Goal: Task Accomplishment & Management: Manage account settings

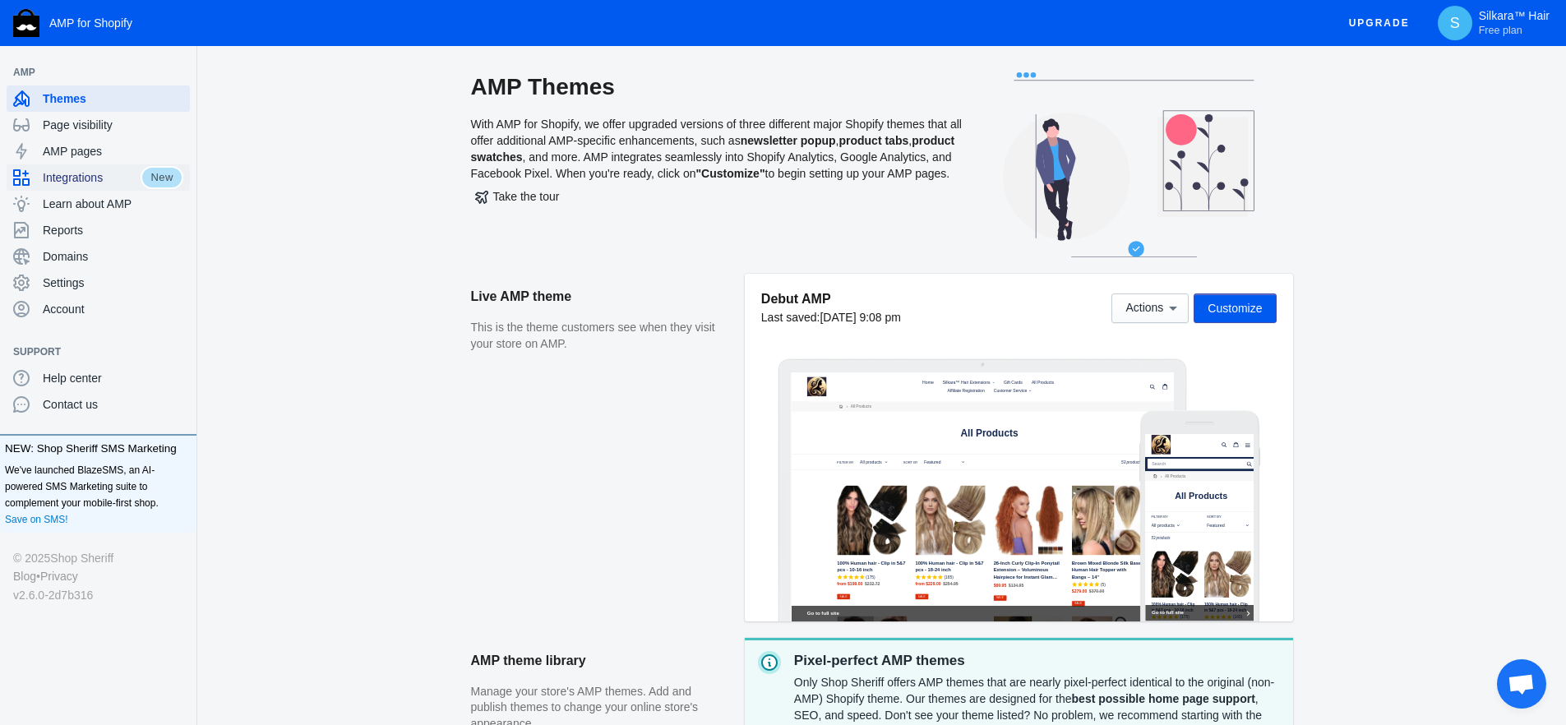
click at [88, 187] on div "Integrations" at bounding box center [76, 177] width 127 height 26
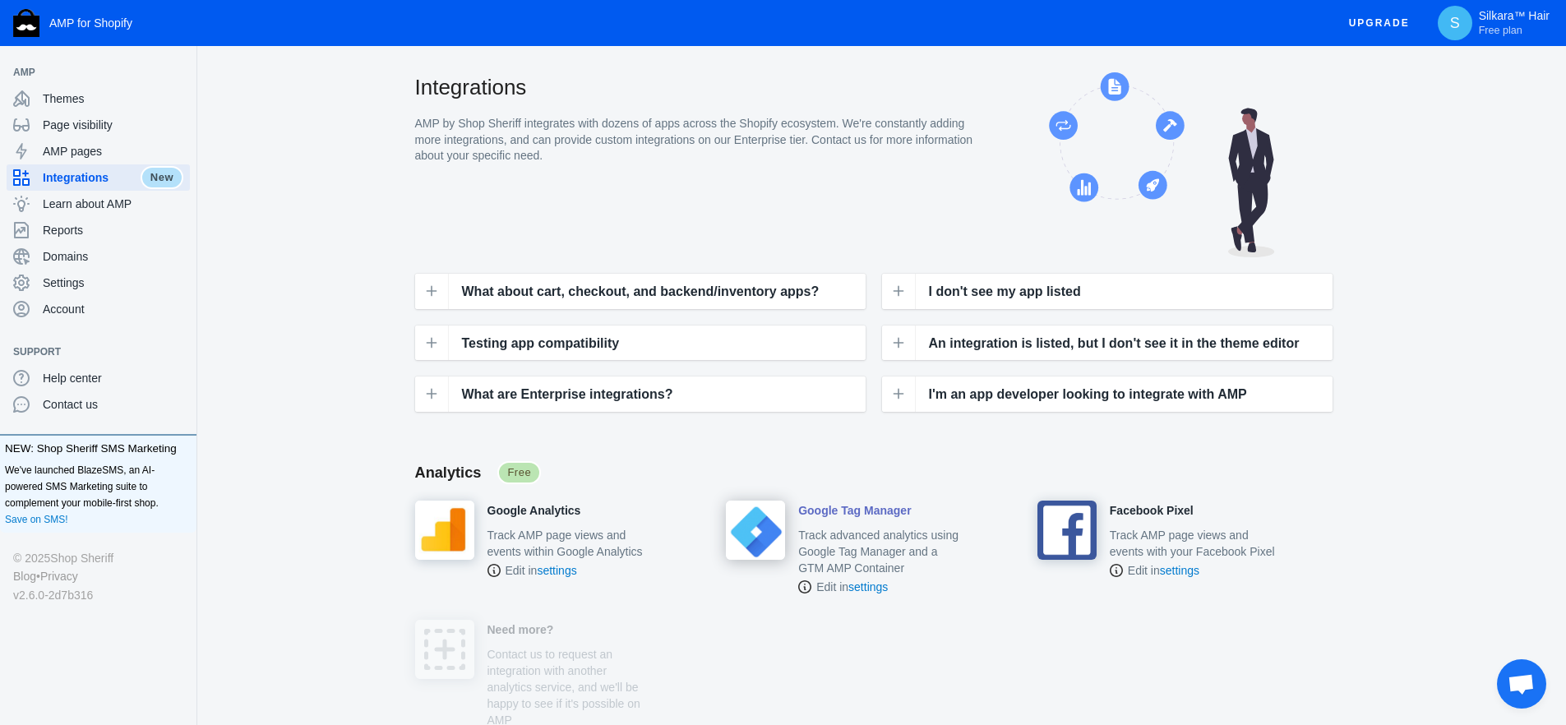
click at [885, 551] on p "Track advanced analytics using Google Tag Manager and a GTM AMP Container" at bounding box center [881, 551] width 166 height 49
click at [888, 590] on link "settings" at bounding box center [868, 586] width 39 height 13
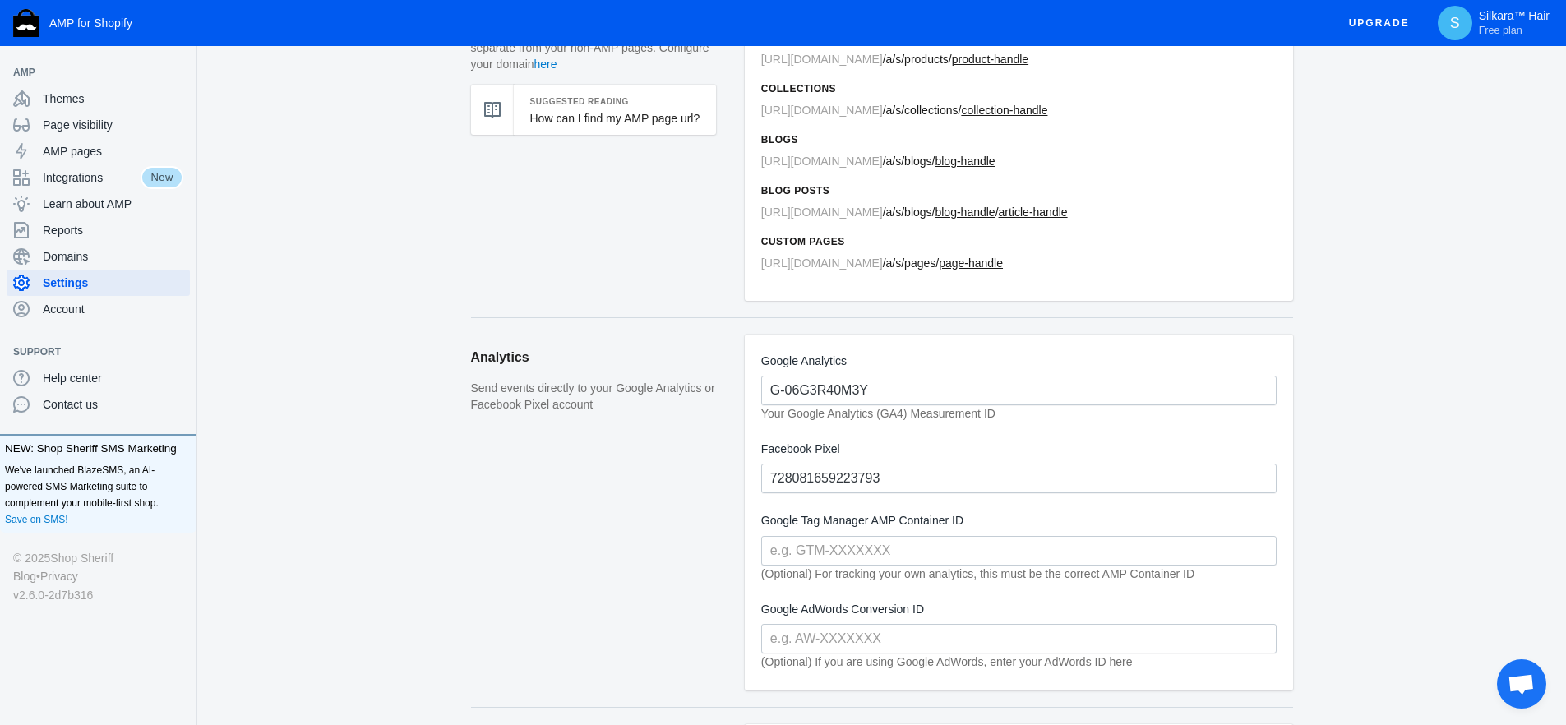
scroll to position [155, 0]
click at [815, 556] on input "text" at bounding box center [1019, 549] width 516 height 30
paste input "AW-11432941782"
type input "AW-11432941782"
click at [807, 636] on input "text" at bounding box center [1019, 637] width 516 height 30
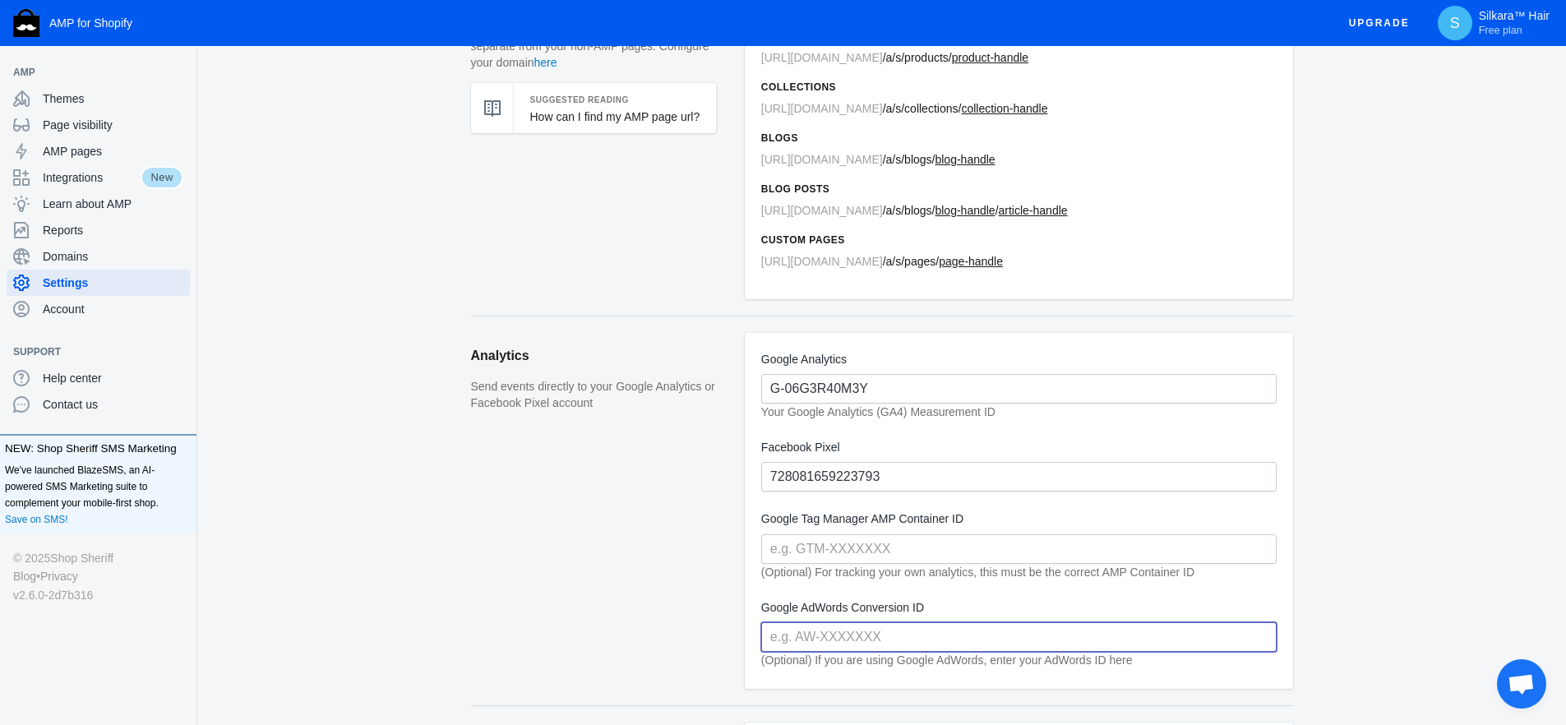
paste input "AW-11432941782"
type input "AW-11432941782"
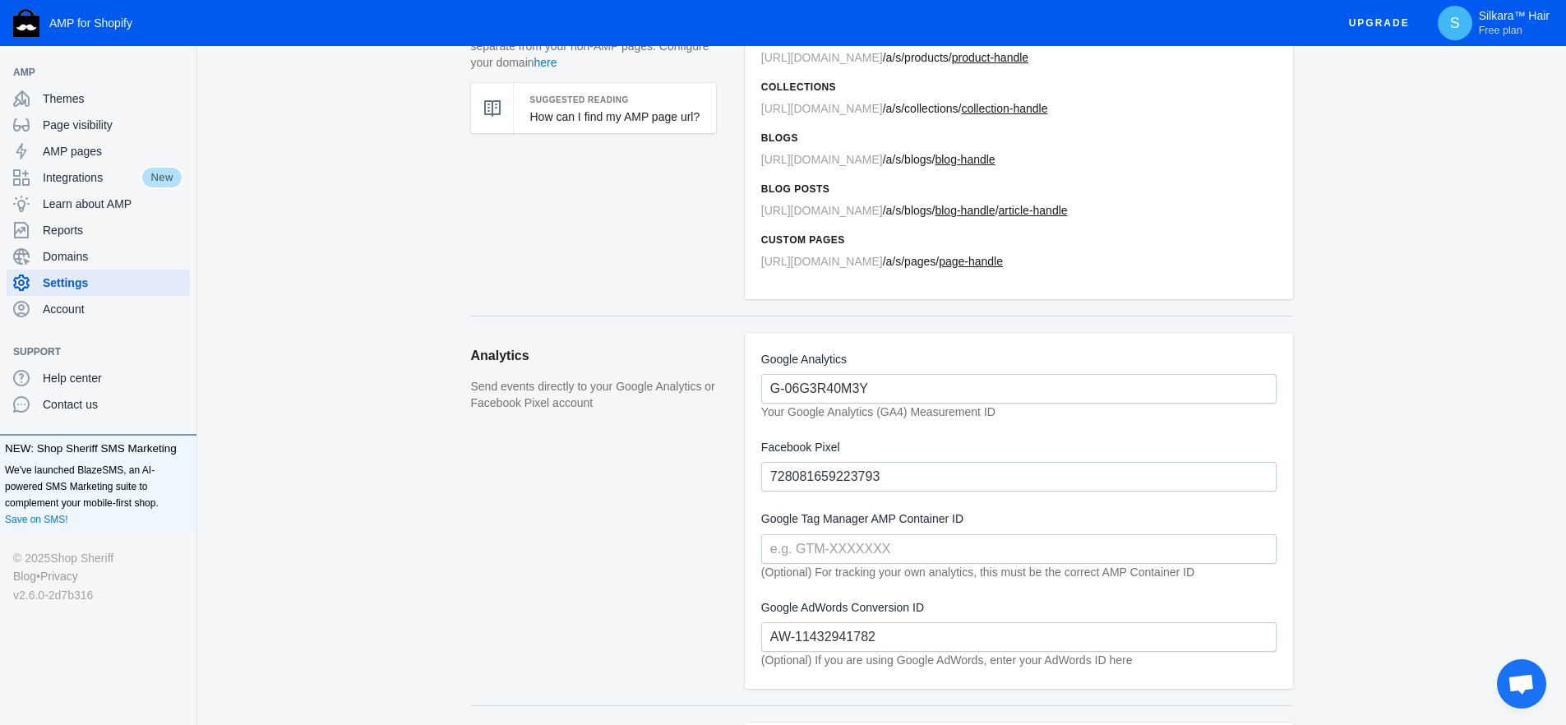
click at [679, 618] on aside "Analytics Send events directly to your Google Analytics or Facebook Pixel accou…" at bounding box center [608, 519] width 274 height 372
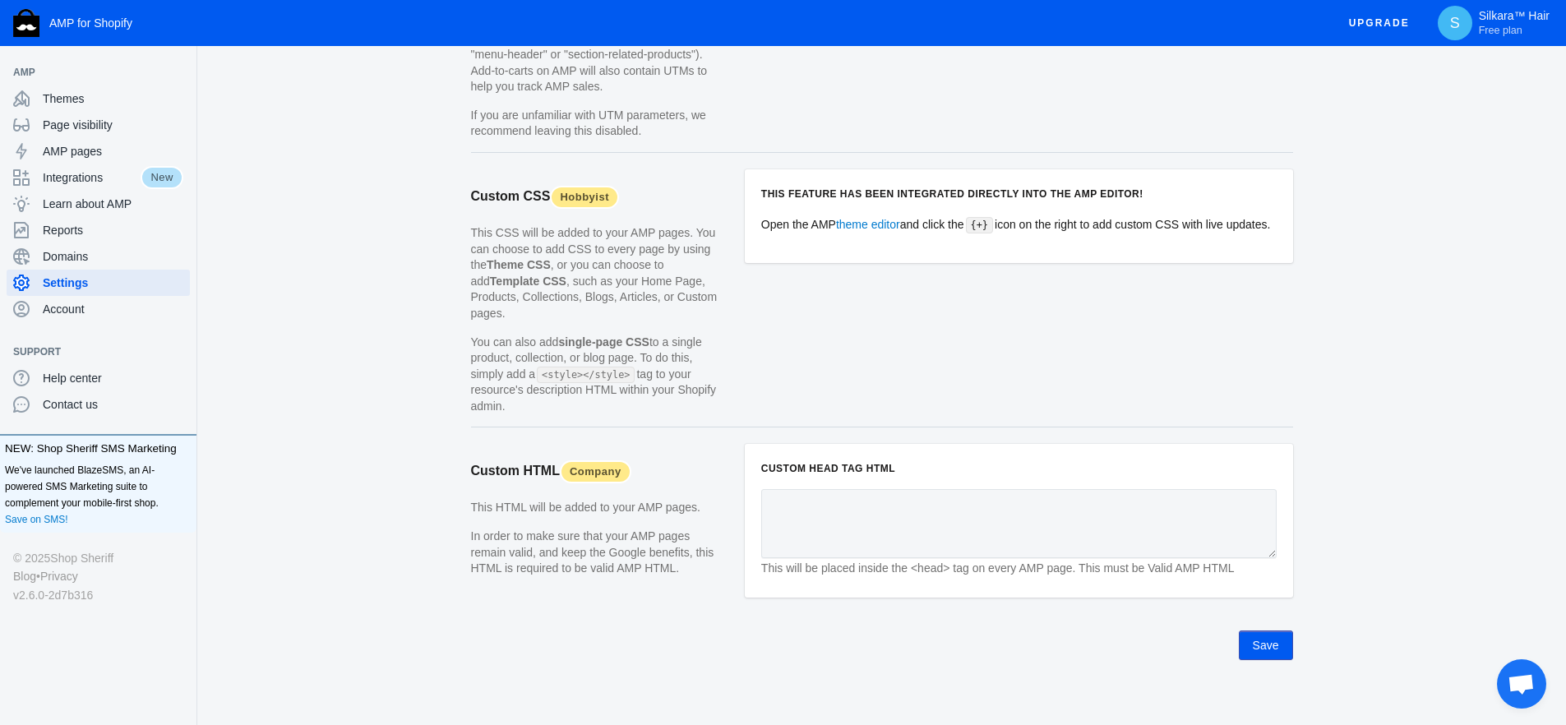
scroll to position [1563, 0]
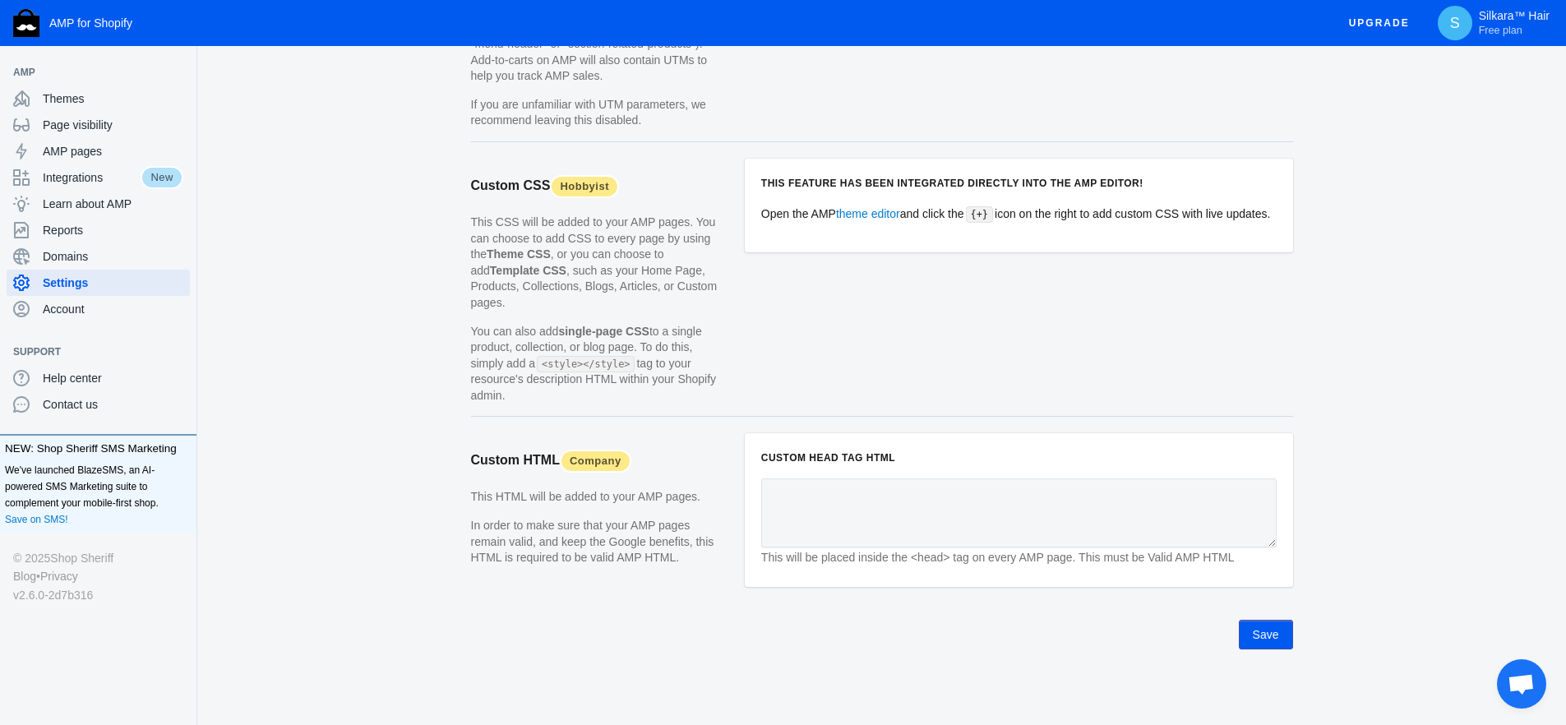
click at [1267, 639] on button "Save" at bounding box center [1266, 635] width 54 height 30
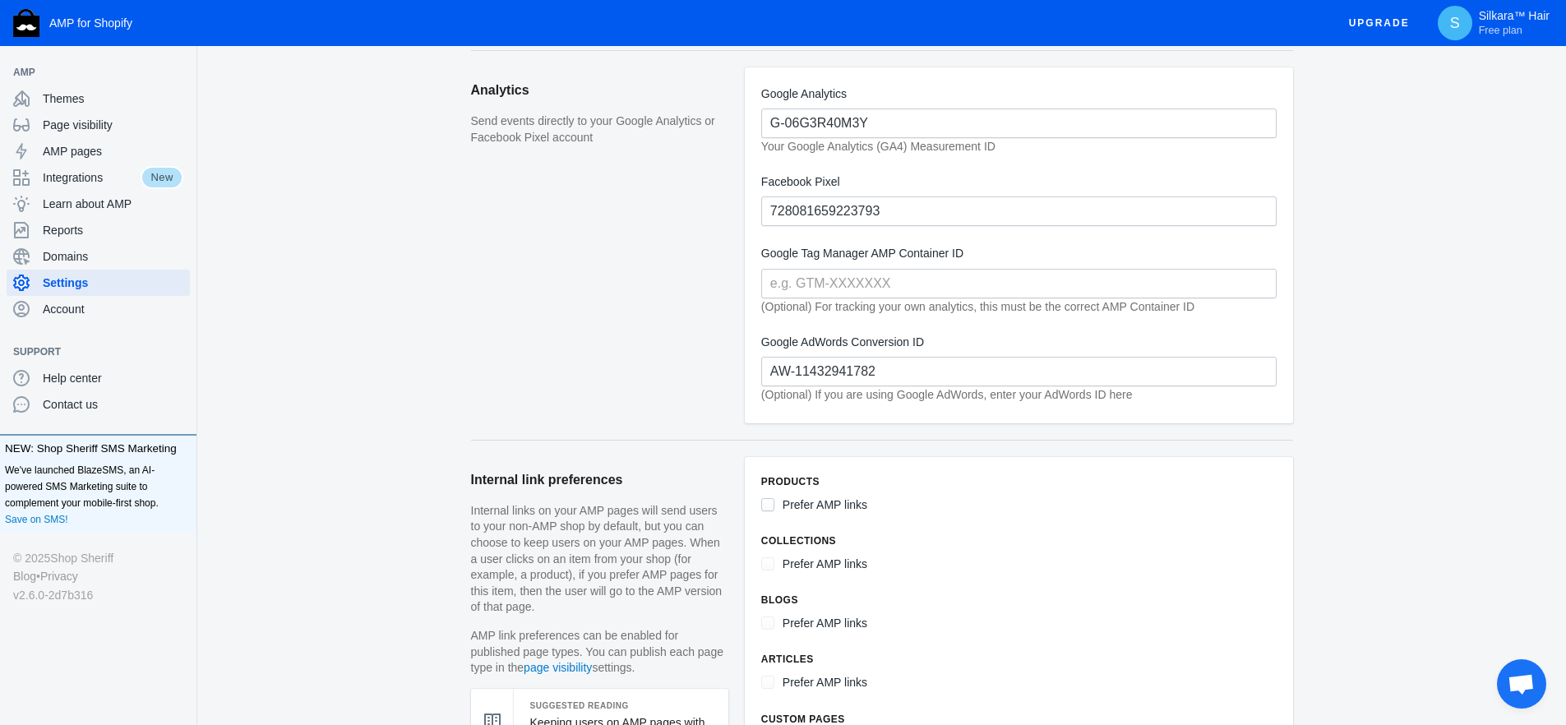
scroll to position [175, 0]
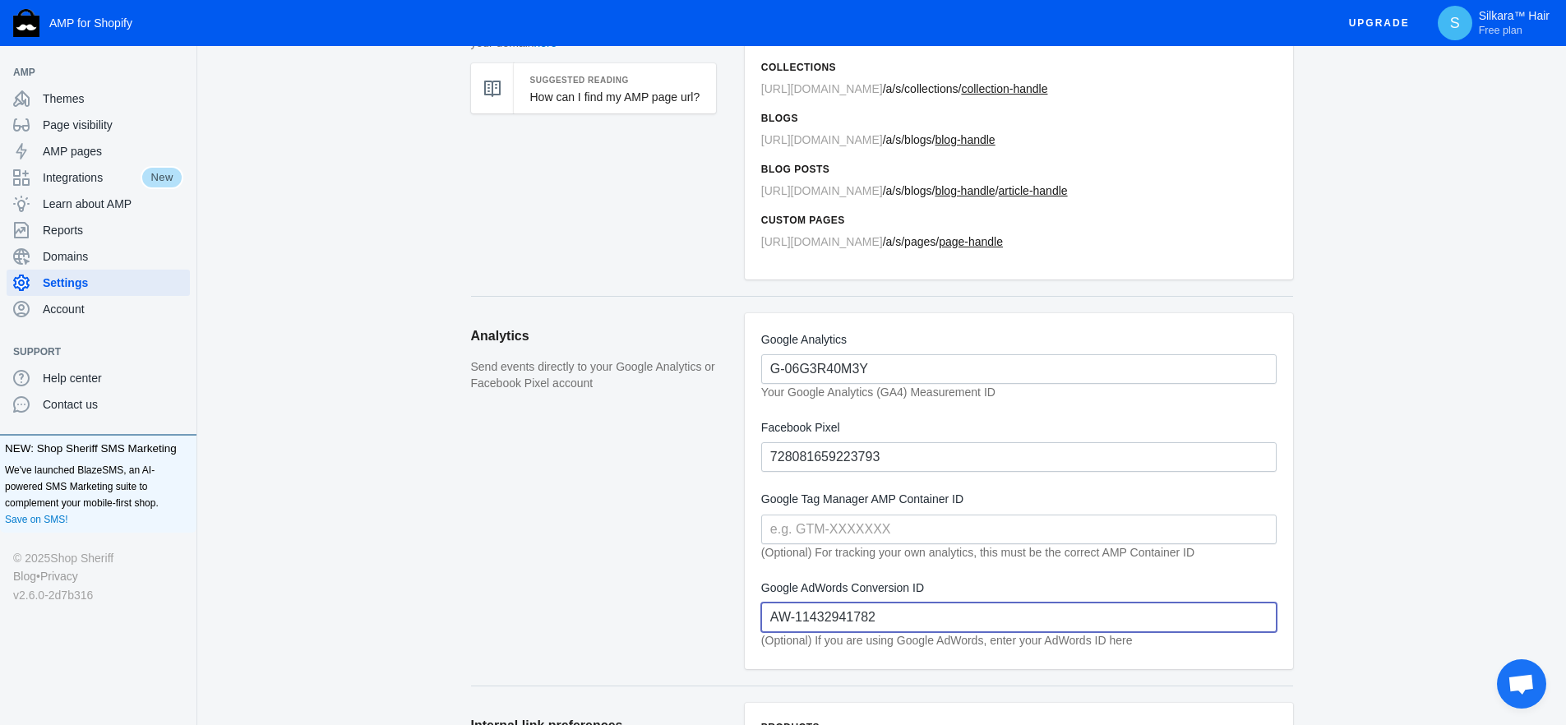
click at [904, 630] on input "AW-11432941782" at bounding box center [1019, 618] width 516 height 30
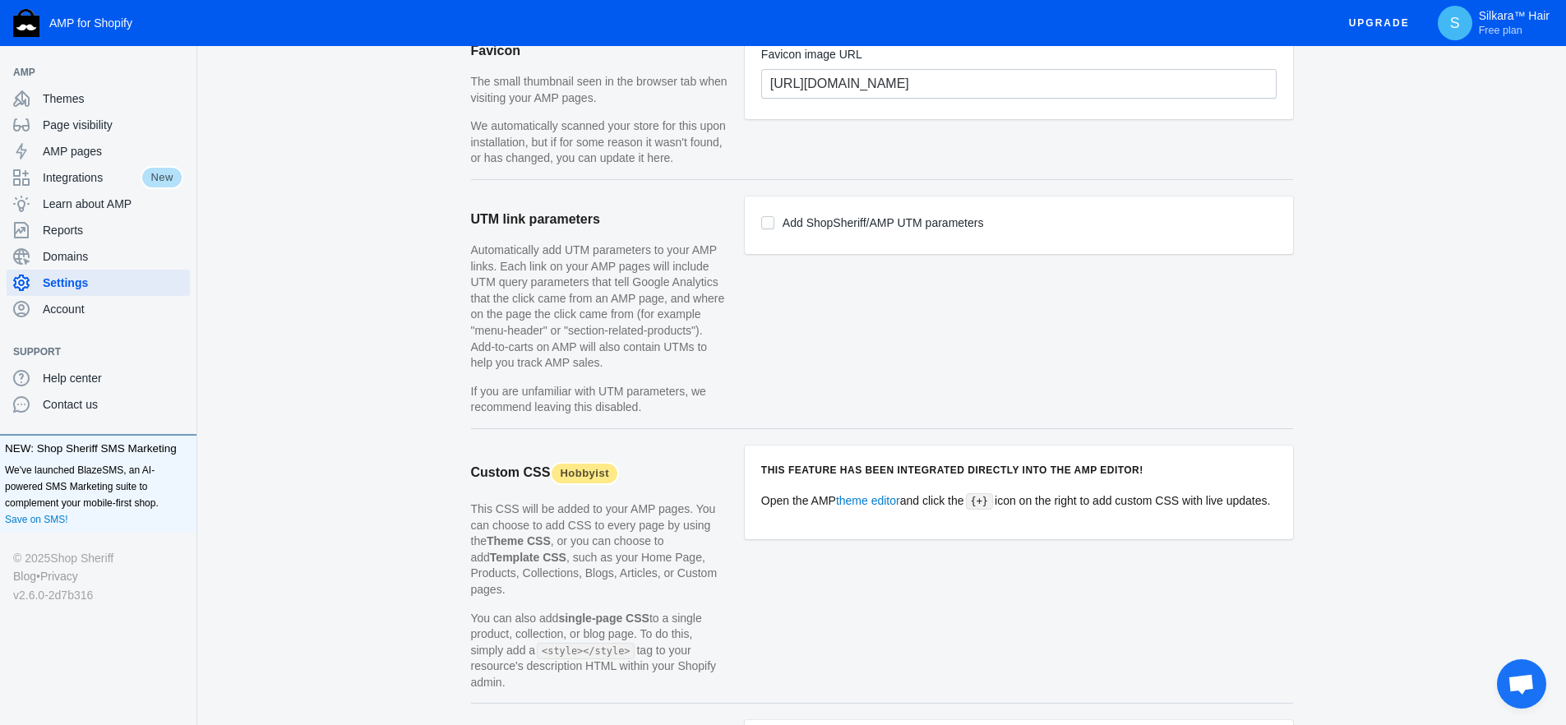
scroll to position [1563, 0]
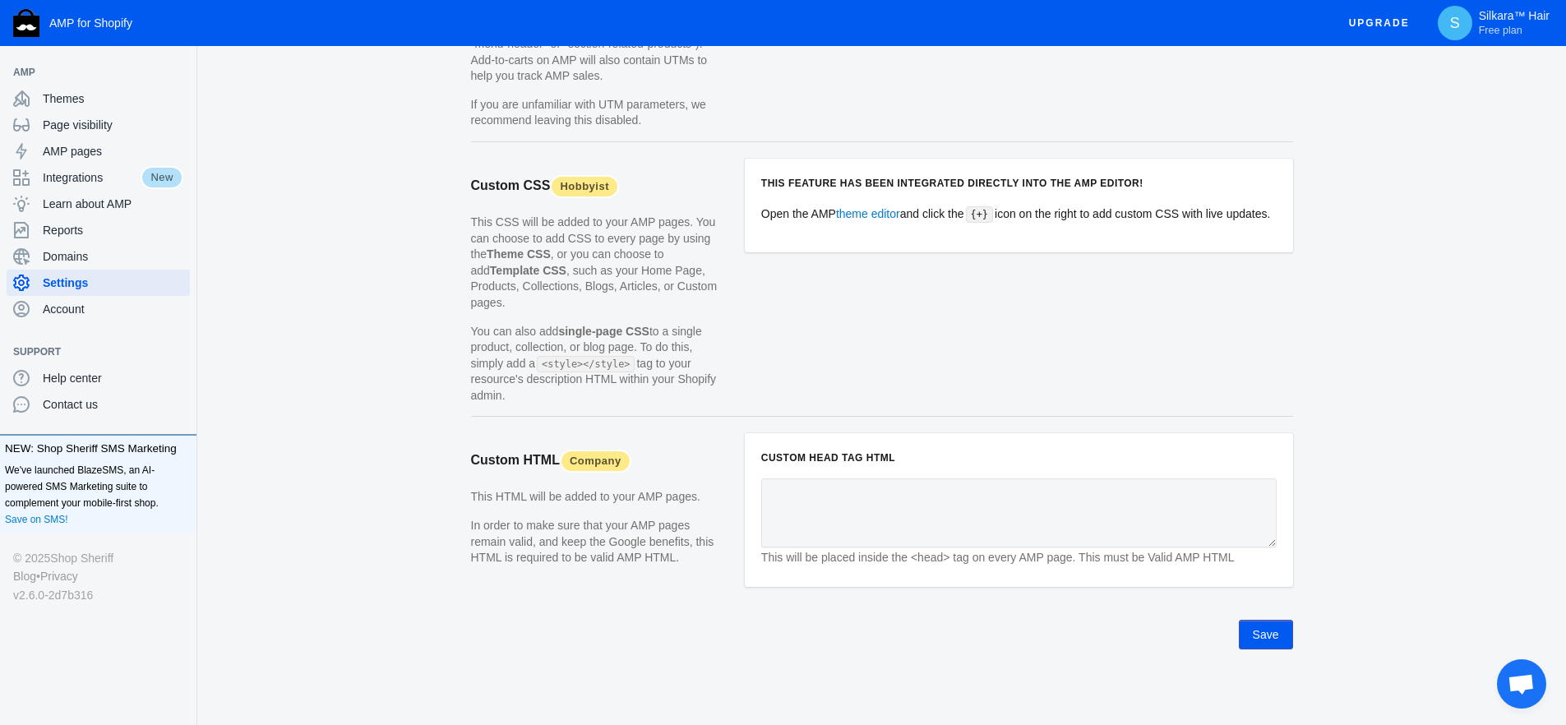
click at [1284, 642] on button "Save" at bounding box center [1266, 635] width 54 height 30
click at [89, 245] on div "Domains" at bounding box center [98, 256] width 170 height 26
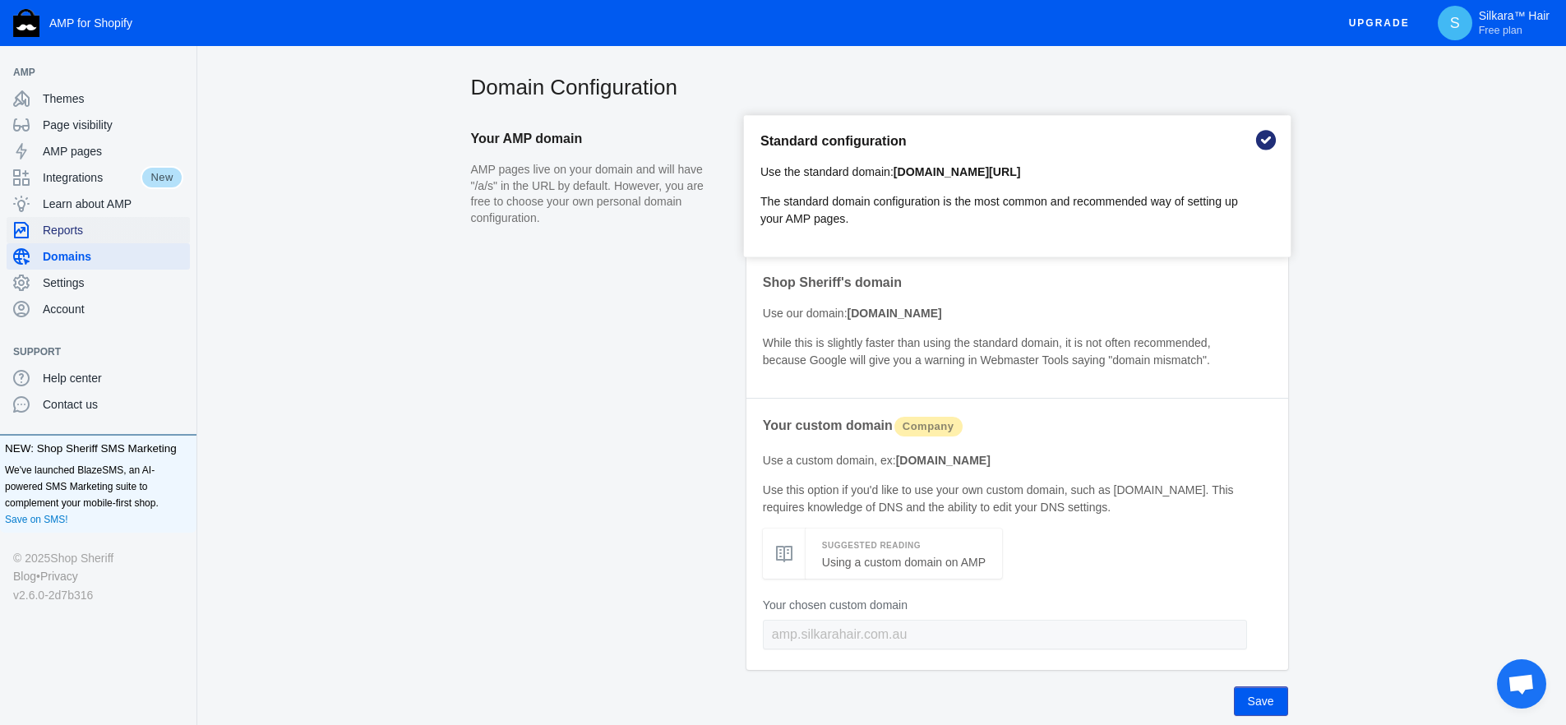
click at [90, 224] on span "Reports" at bounding box center [113, 230] width 141 height 16
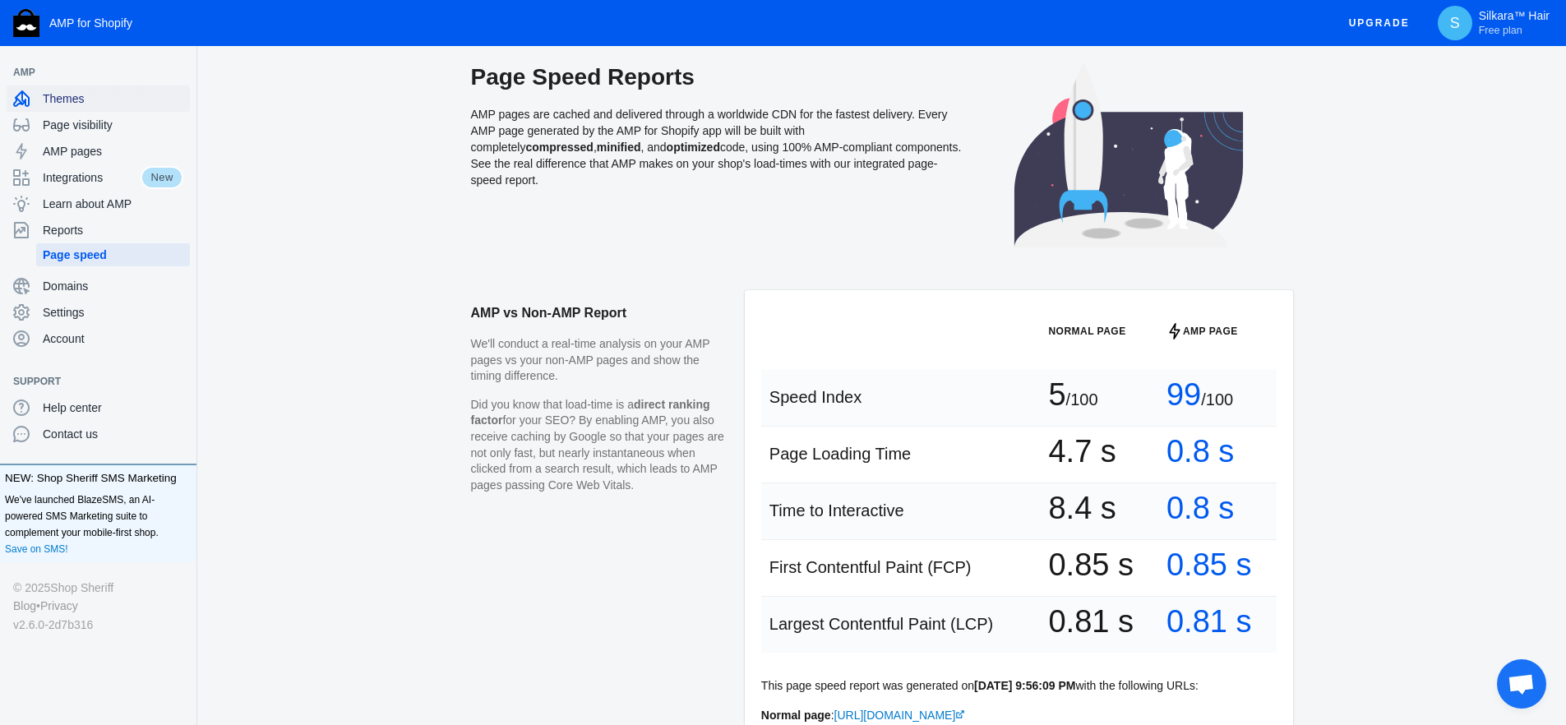
click at [82, 102] on span "Themes" at bounding box center [113, 98] width 141 height 16
